Goal: Navigation & Orientation: Understand site structure

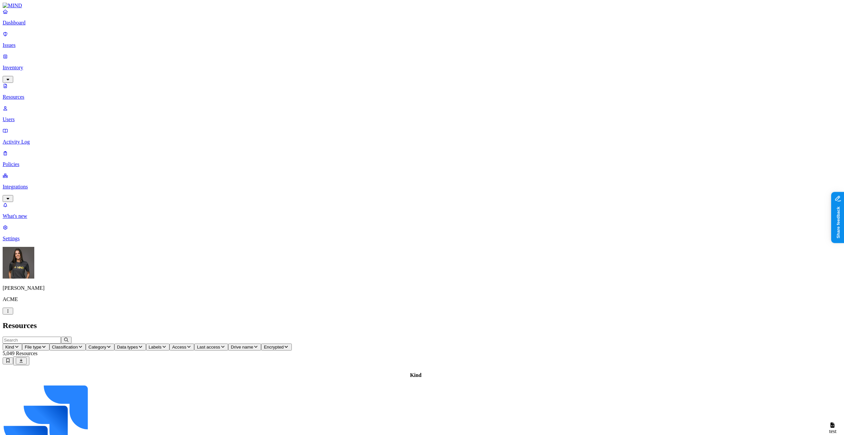
click at [42, 184] on p "Integrations" at bounding box center [422, 187] width 839 height 6
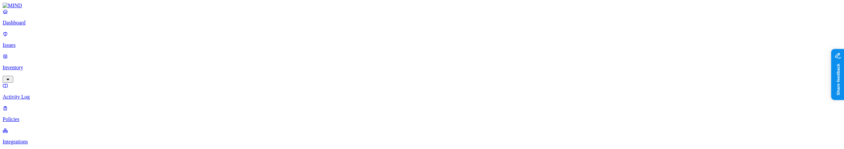
click at [38, 139] on p "Integrations" at bounding box center [422, 142] width 839 height 6
